Goal: Navigation & Orientation: Find specific page/section

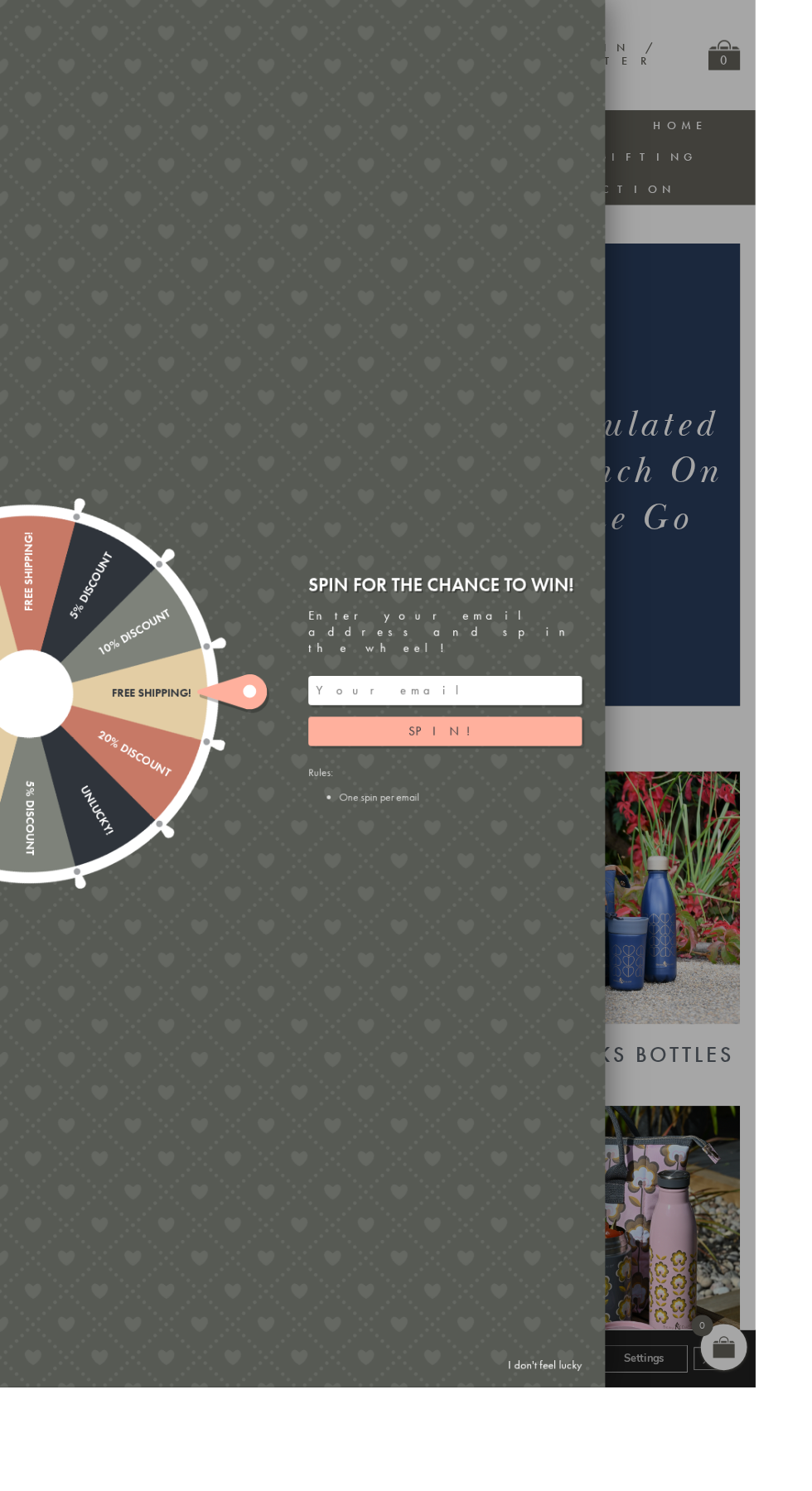
click at [747, 441] on div at bounding box center [406, 745] width 812 height 1491
click at [811, 118] on div at bounding box center [406, 745] width 812 height 1491
click at [796, 171] on div at bounding box center [406, 745] width 812 height 1491
click at [789, 292] on div at bounding box center [406, 745] width 812 height 1491
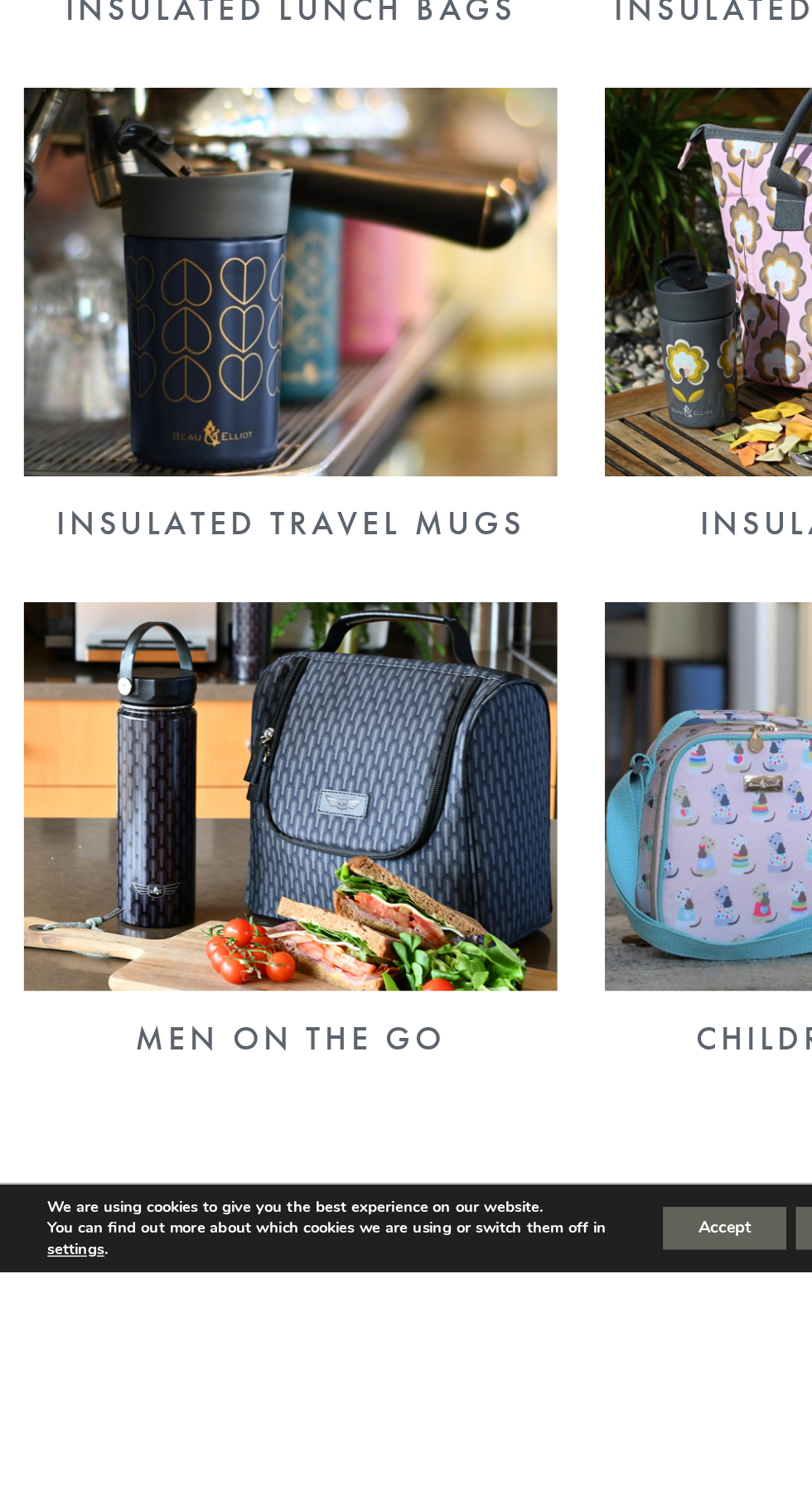
scroll to position [605, 0]
